Goal: Information Seeking & Learning: Check status

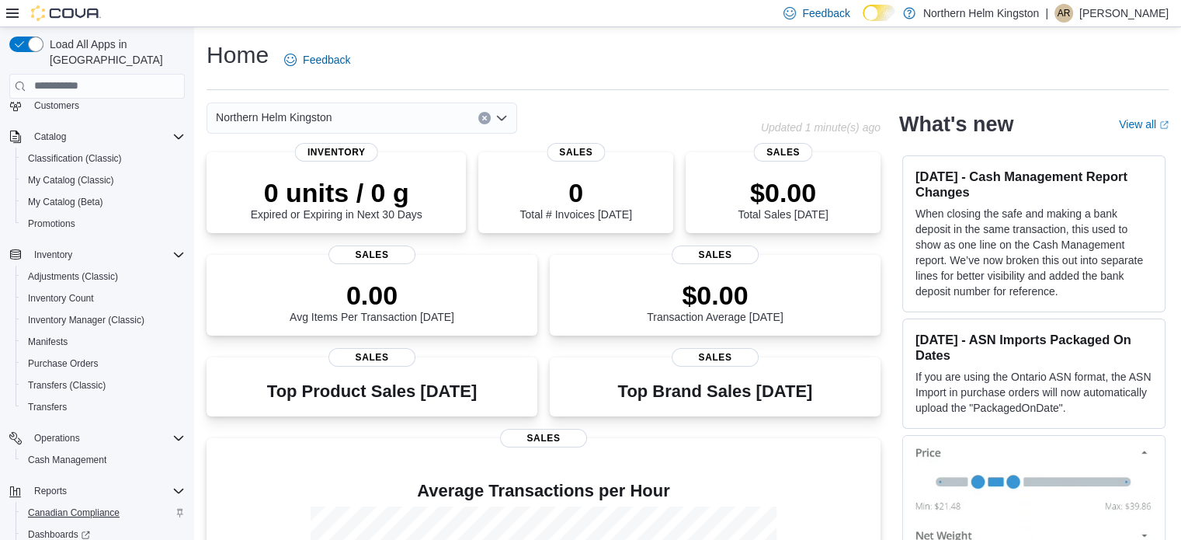
scroll to position [155, 0]
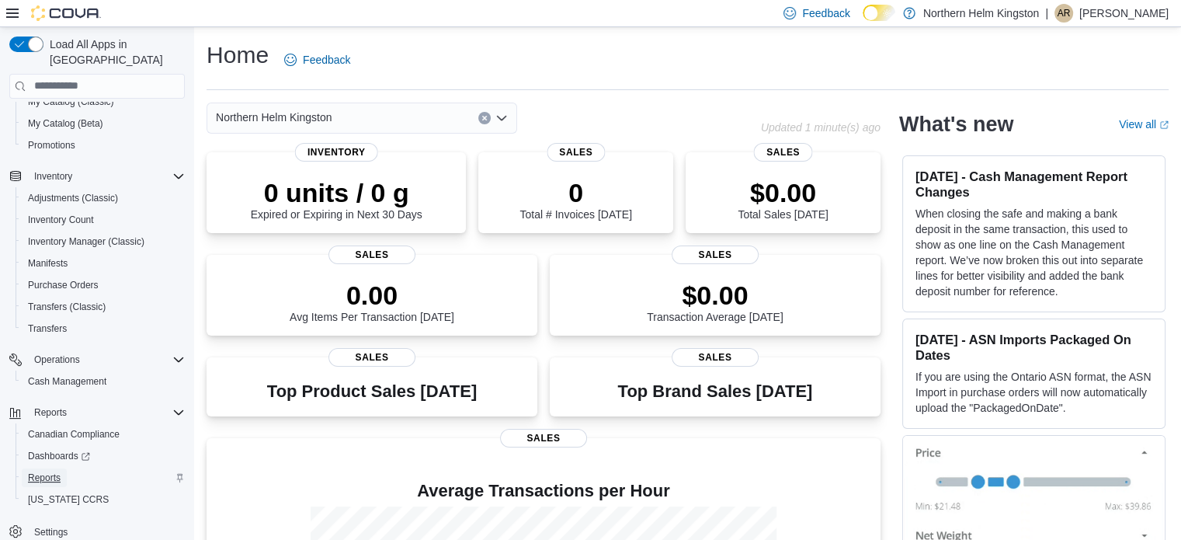
click at [46, 471] on span "Reports" at bounding box center [44, 477] width 33 height 12
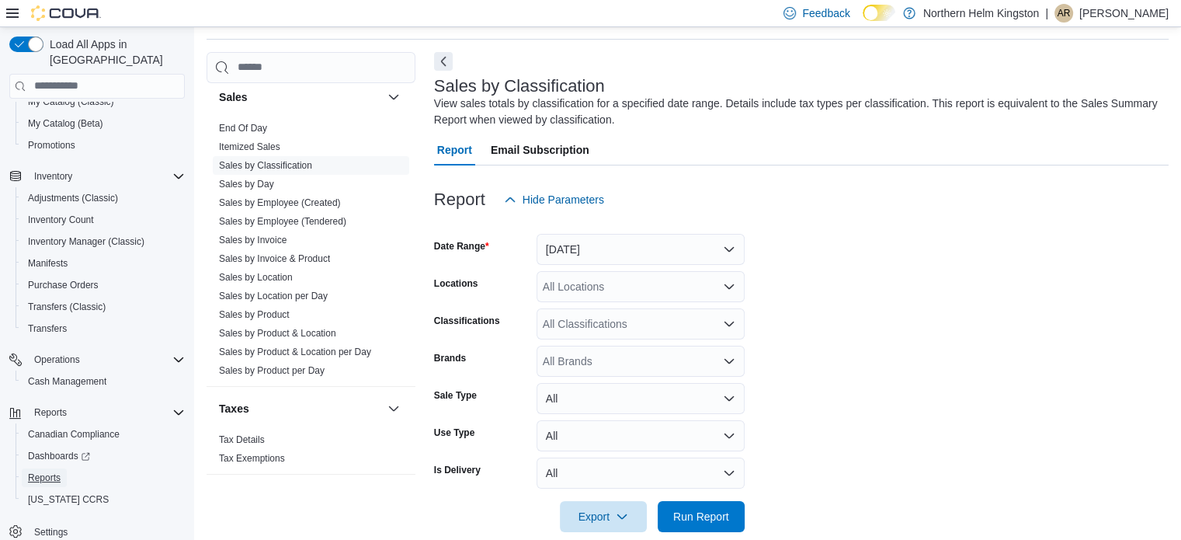
scroll to position [52, 0]
click at [276, 273] on link "Sales by Location" at bounding box center [256, 275] width 74 height 11
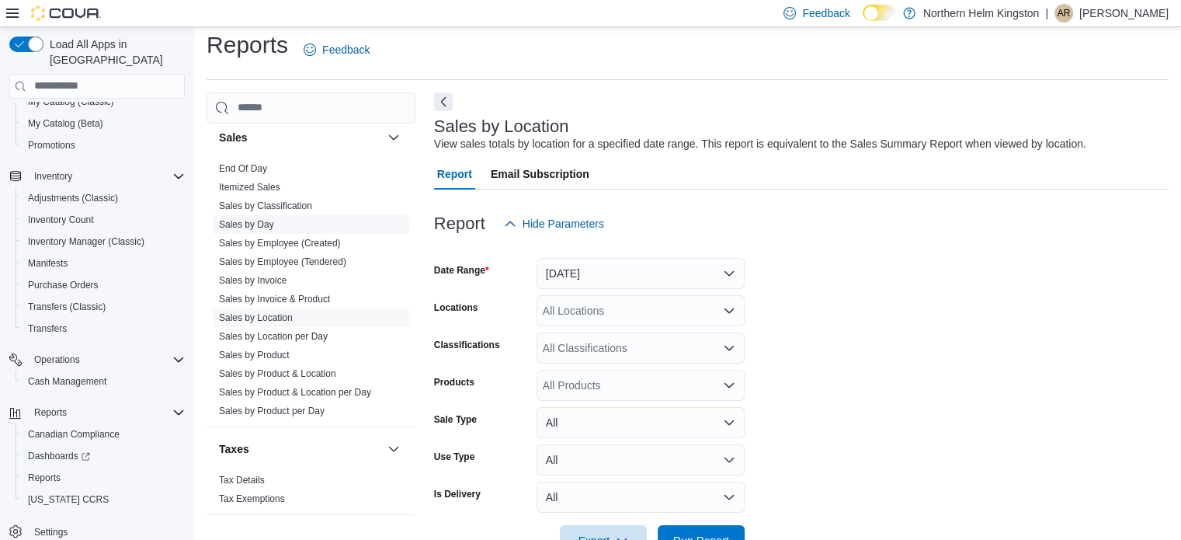
scroll to position [36, 0]
